Goal: Information Seeking & Learning: Learn about a topic

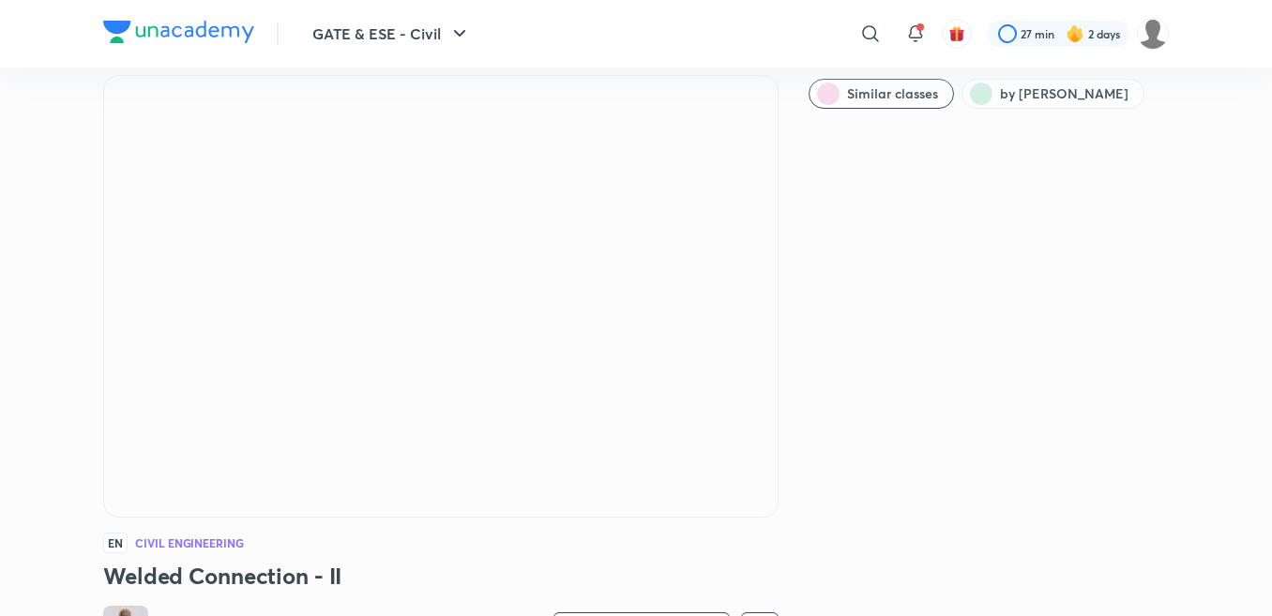
scroll to position [208, 0]
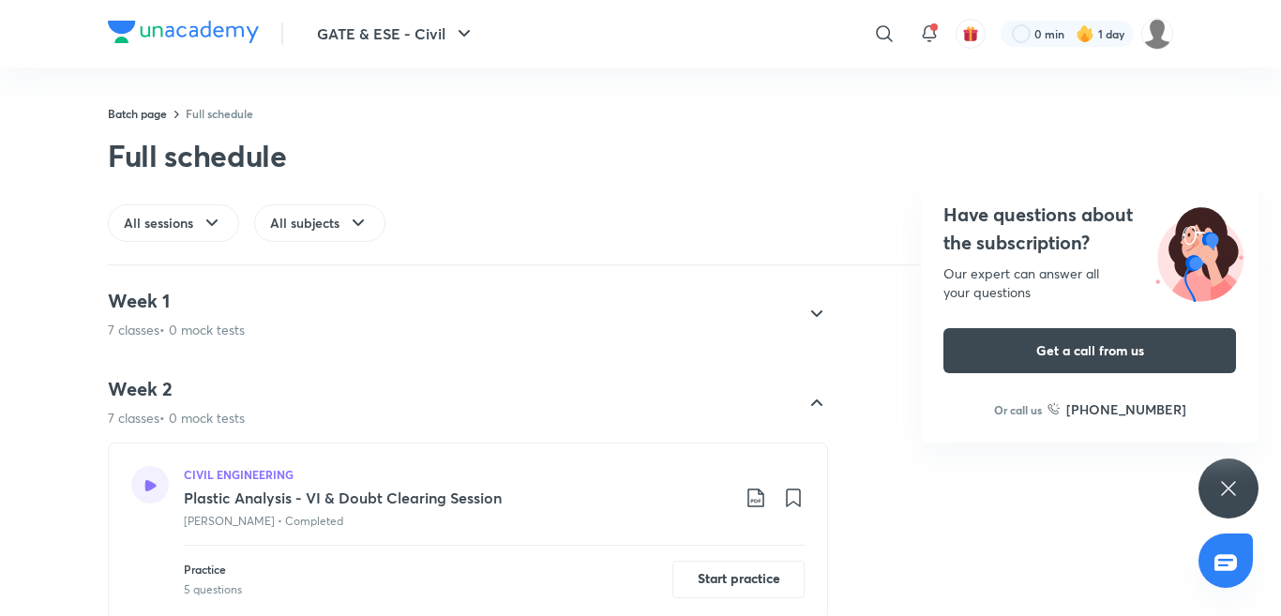
scroll to position [872, 0]
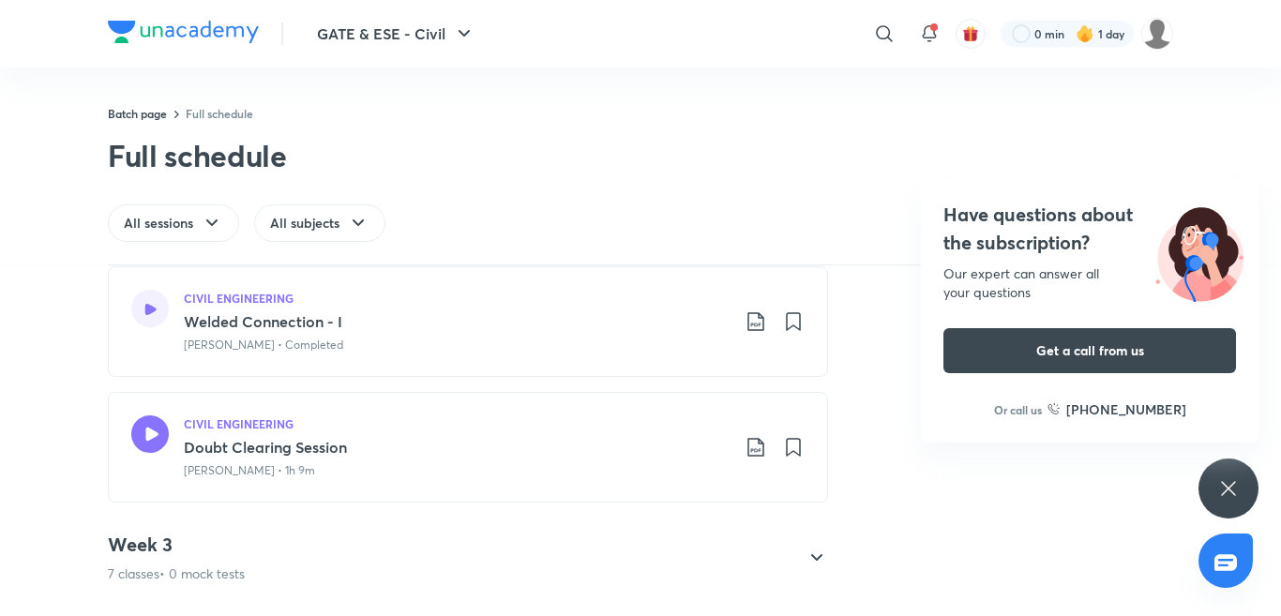
click at [1113, 249] on h4 "Have questions about the subscription?" at bounding box center [1089, 229] width 293 height 56
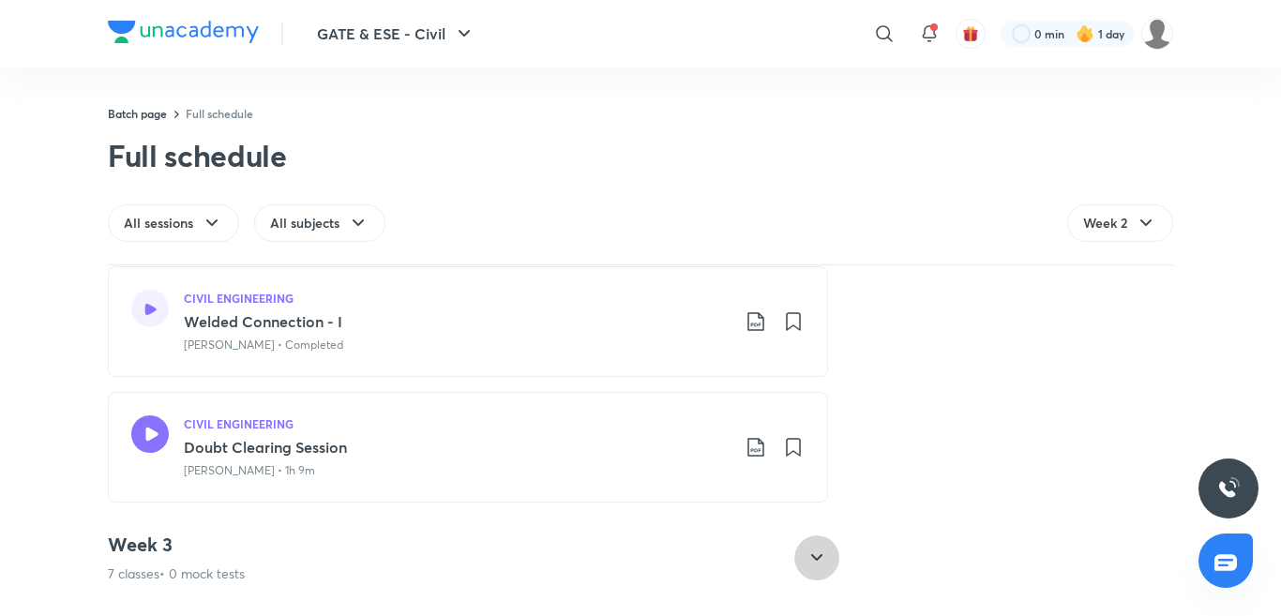
click at [809, 558] on icon at bounding box center [817, 558] width 23 height 23
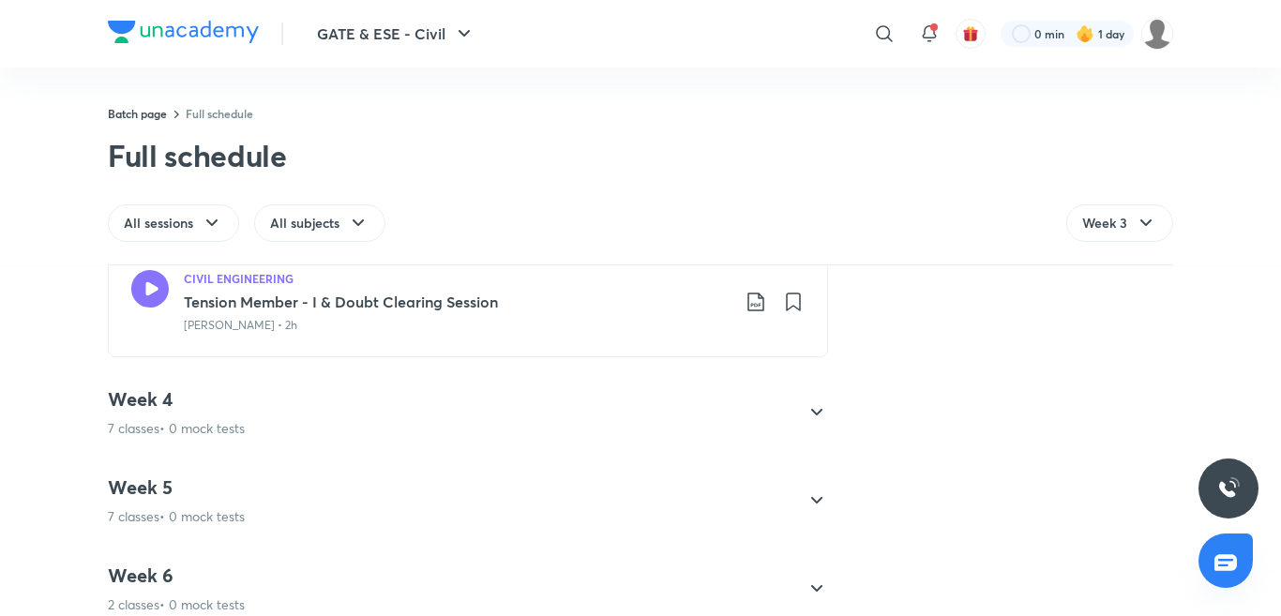
scroll to position [1075, 0]
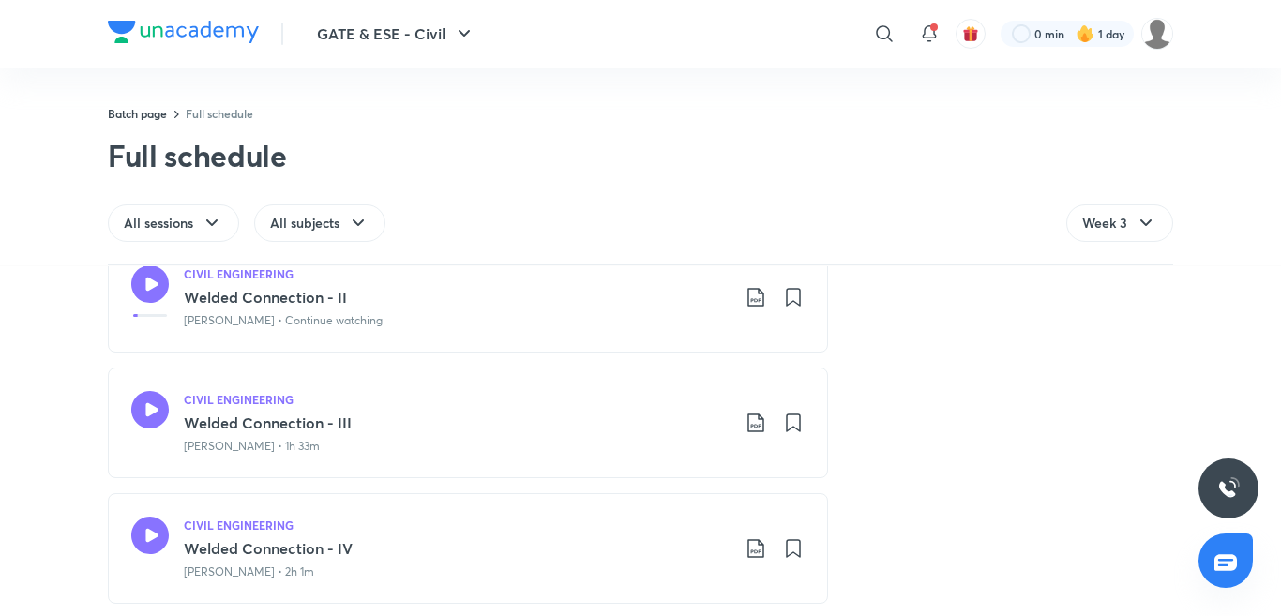
scroll to position [294, 0]
